Goal: Find specific page/section: Find specific page/section

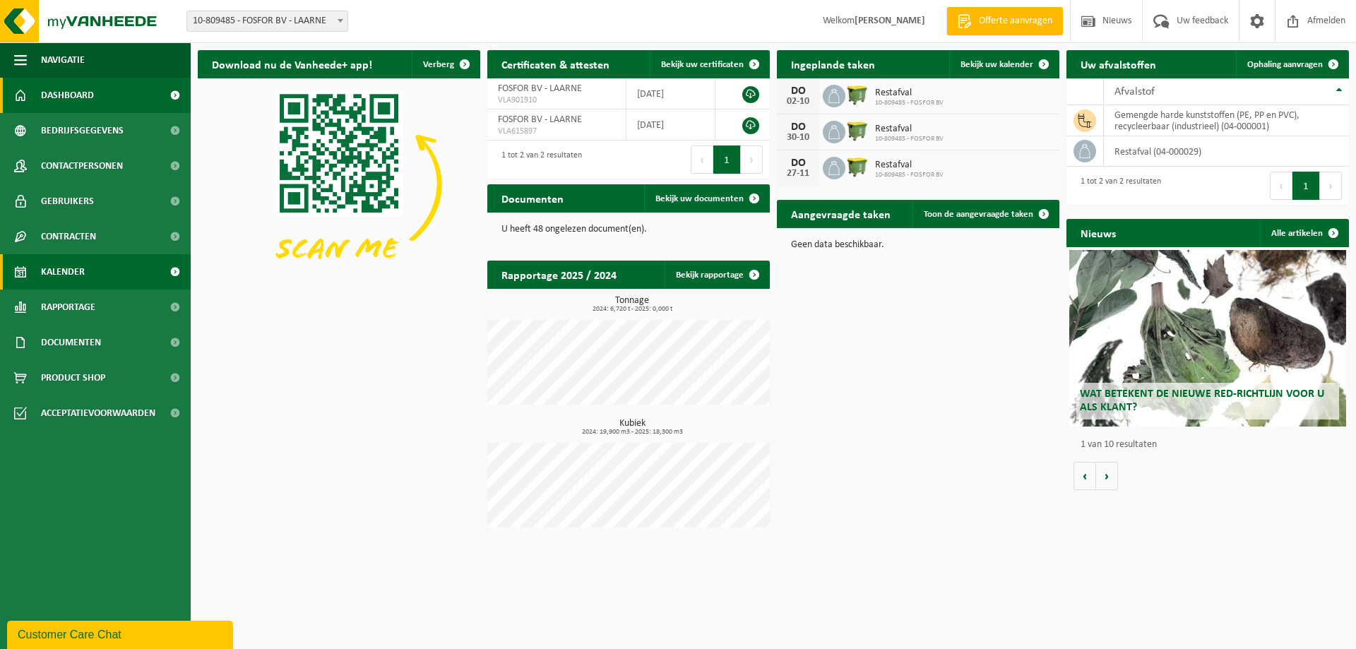
click at [79, 280] on span "Kalender" at bounding box center [63, 271] width 44 height 35
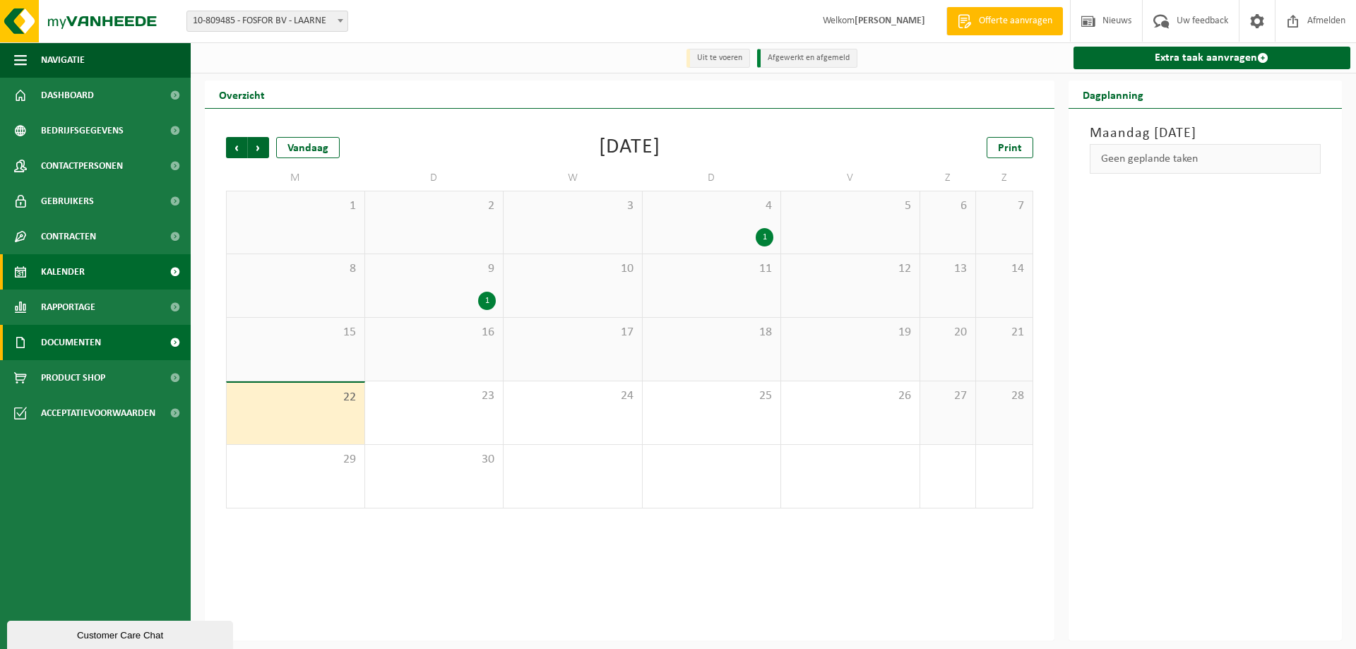
click at [79, 334] on span "Documenten" at bounding box center [71, 342] width 60 height 35
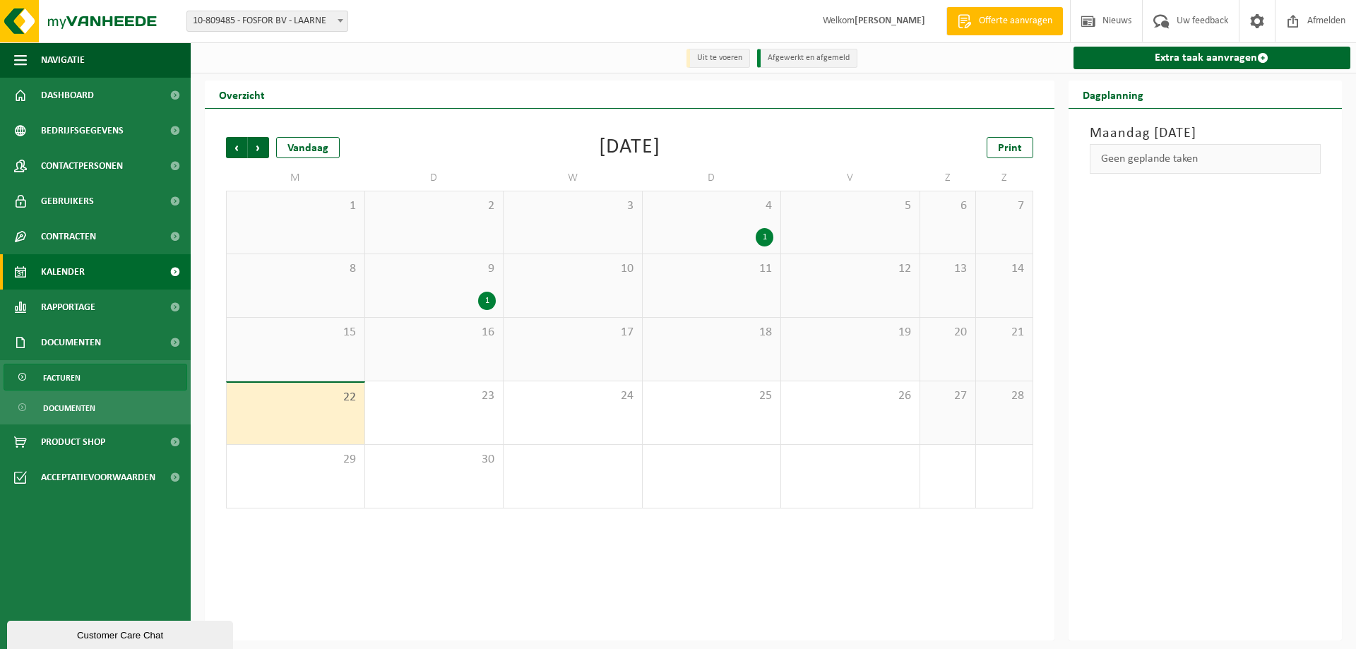
click at [80, 376] on span "Facturen" at bounding box center [61, 377] width 37 height 27
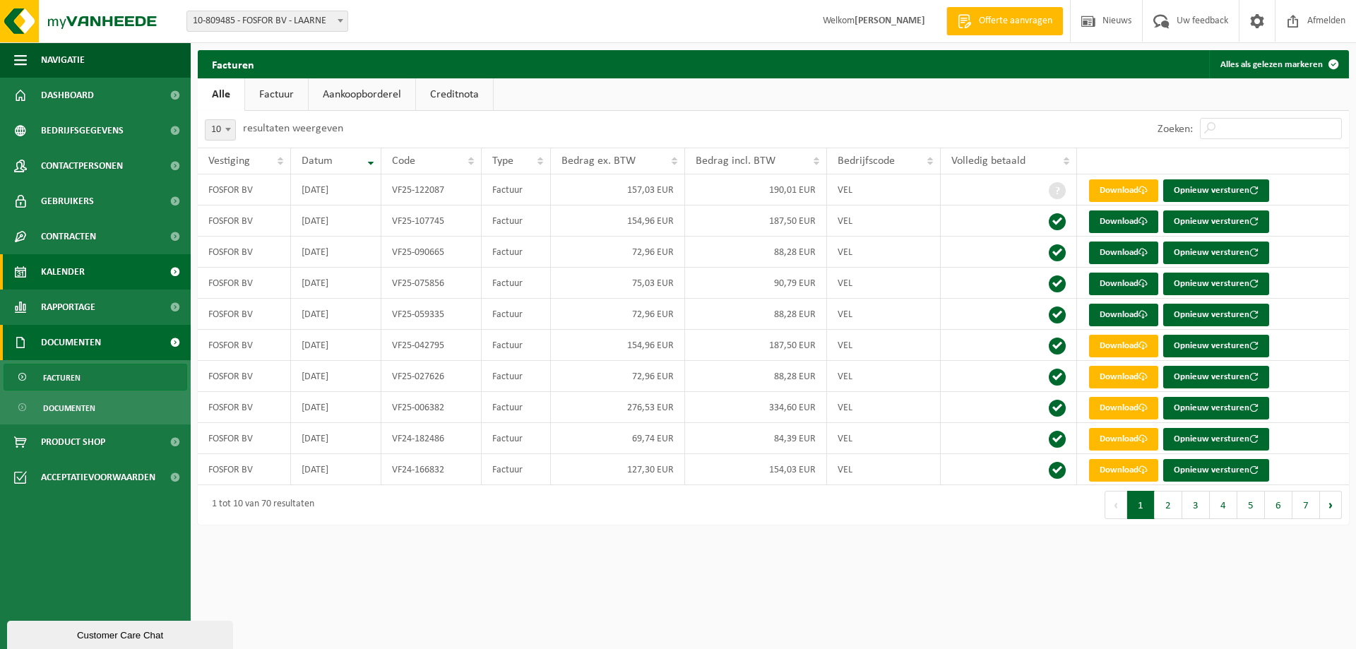
click at [56, 272] on span "Kalender" at bounding box center [63, 271] width 44 height 35
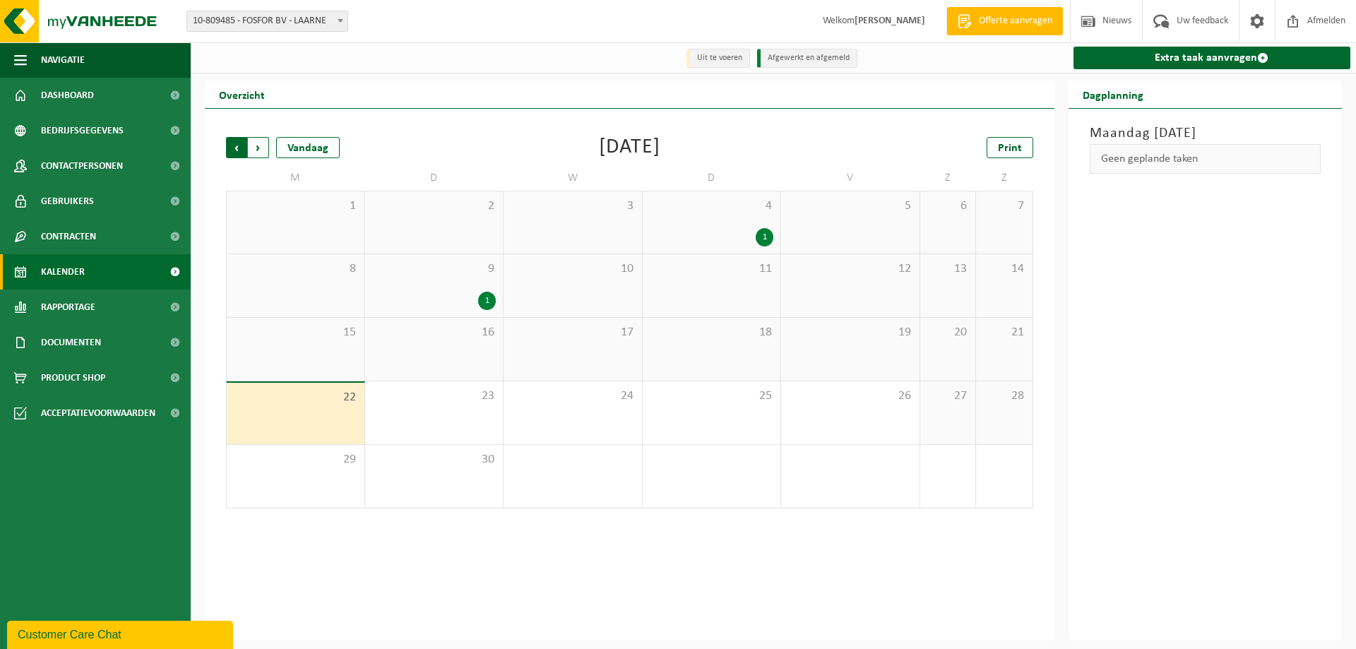
click at [263, 152] on span "Volgende" at bounding box center [258, 147] width 21 height 21
